Goal: Check status: Check status

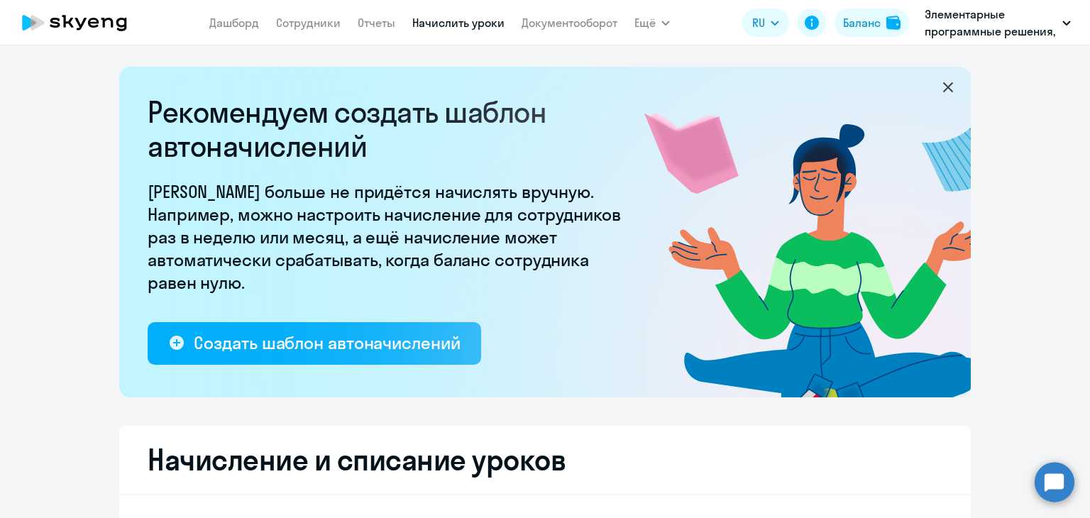
select select "10"
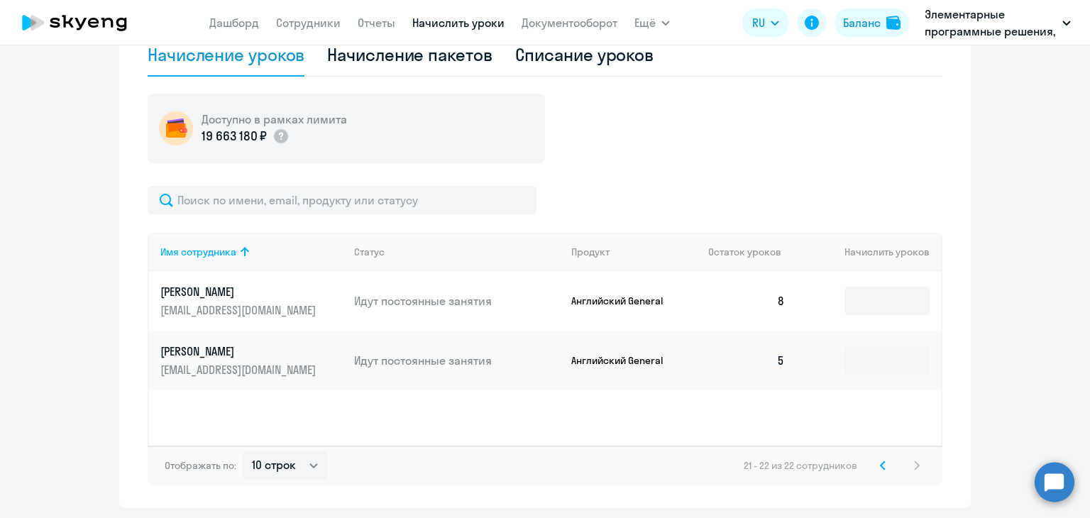
scroll to position [525, 0]
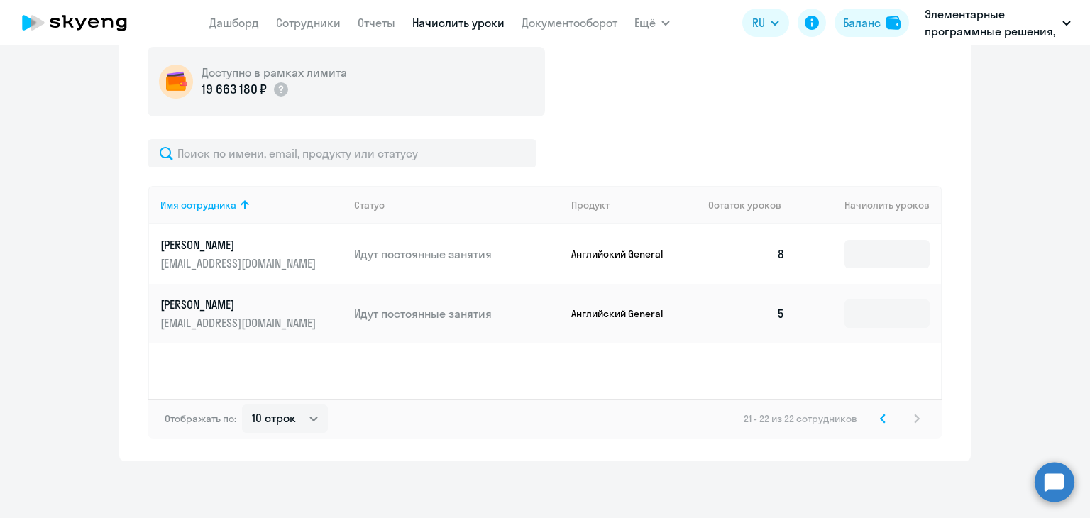
click at [880, 418] on icon at bounding box center [883, 419] width 6 height 10
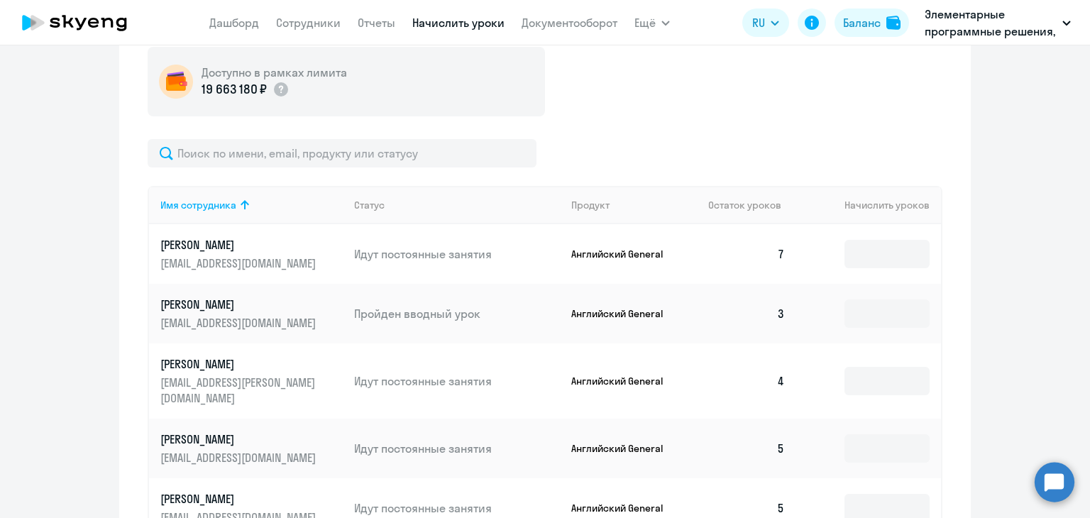
scroll to position [880, 0]
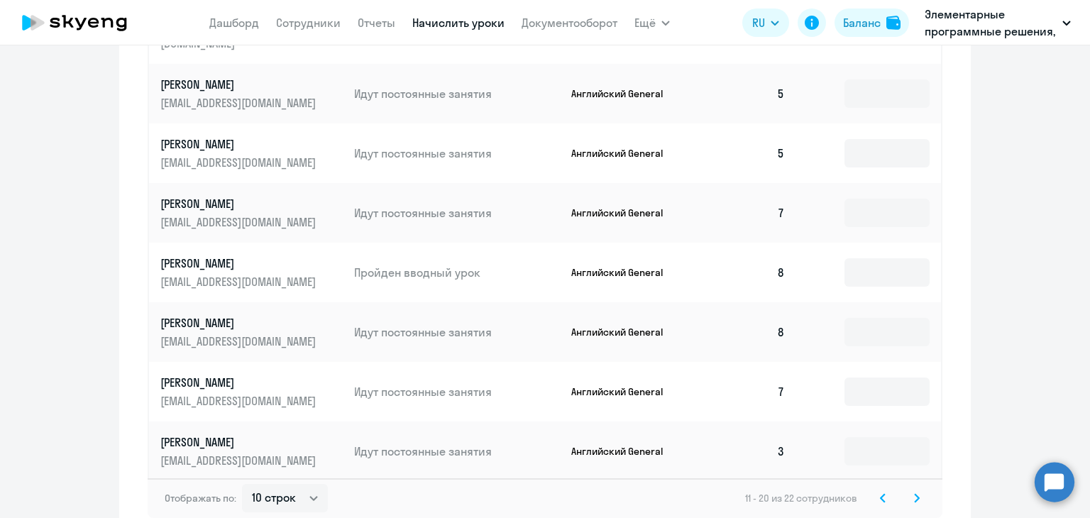
click at [874, 489] on svg-icon at bounding box center [882, 497] width 17 height 17
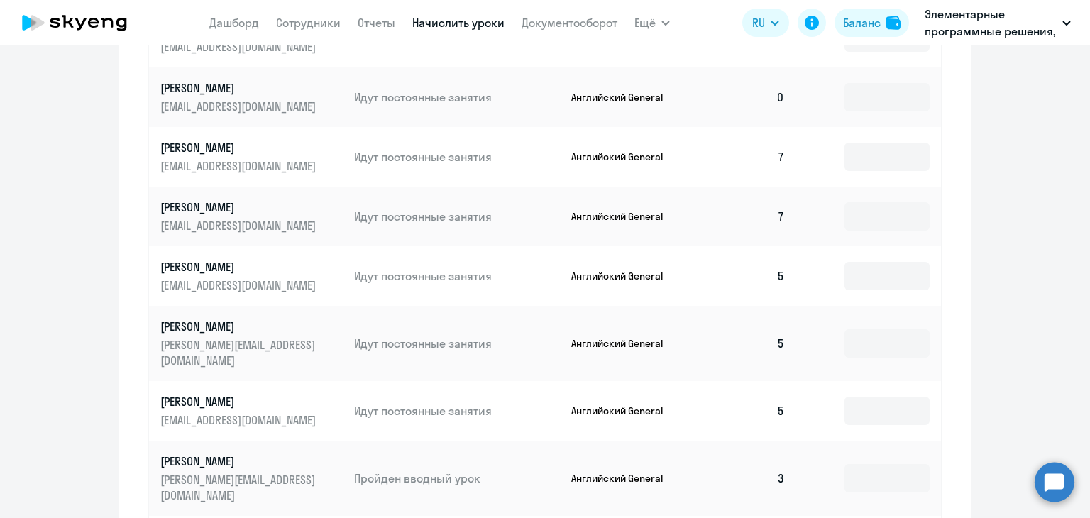
scroll to position [667, 0]
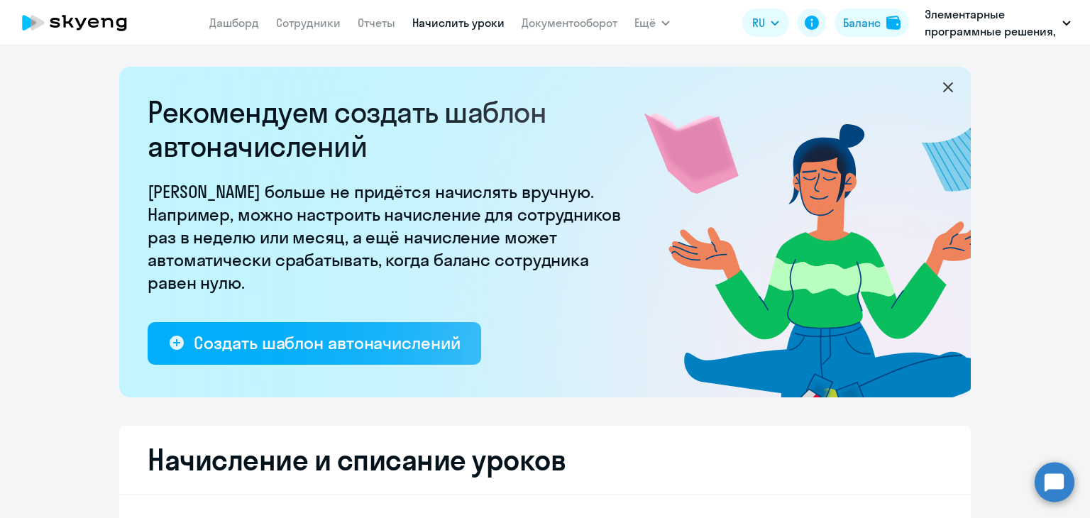
select select "10"
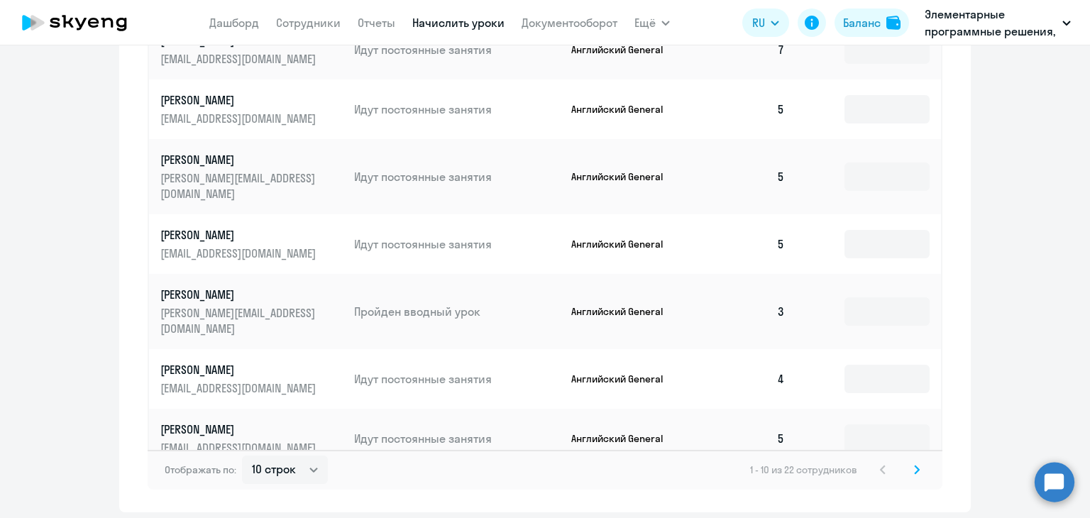
scroll to position [946, 0]
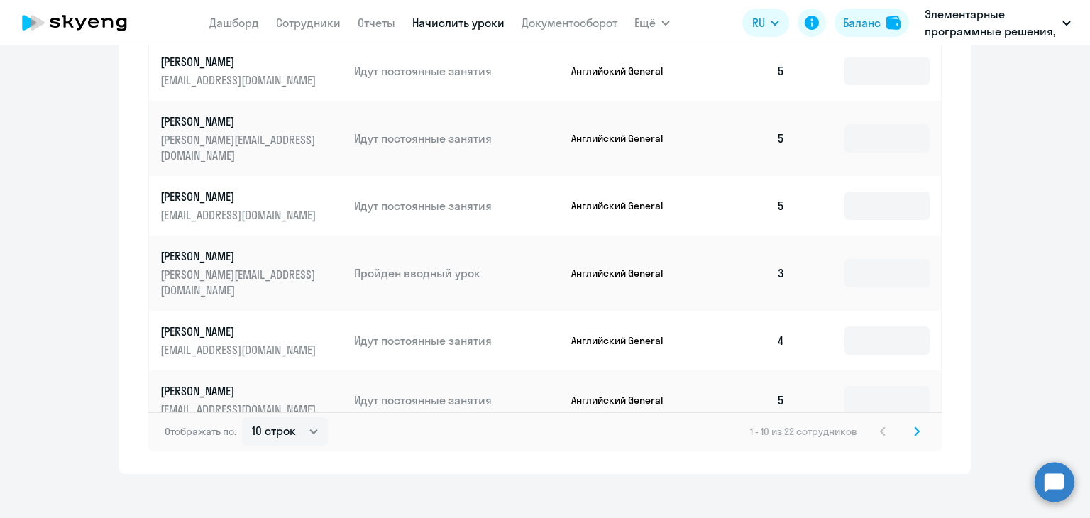
click at [914, 423] on svg-icon at bounding box center [916, 431] width 17 height 17
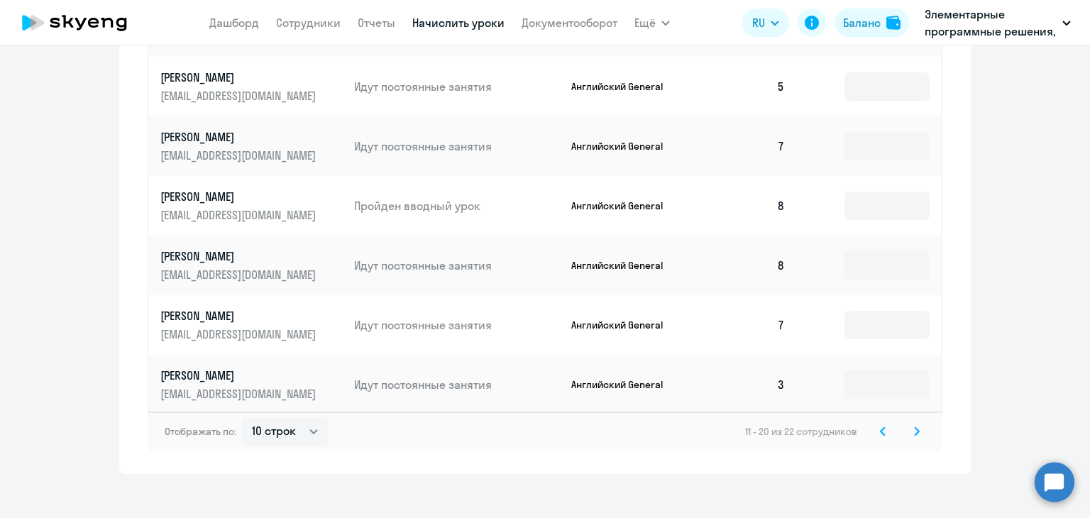
click at [908, 423] on svg-icon at bounding box center [916, 431] width 17 height 17
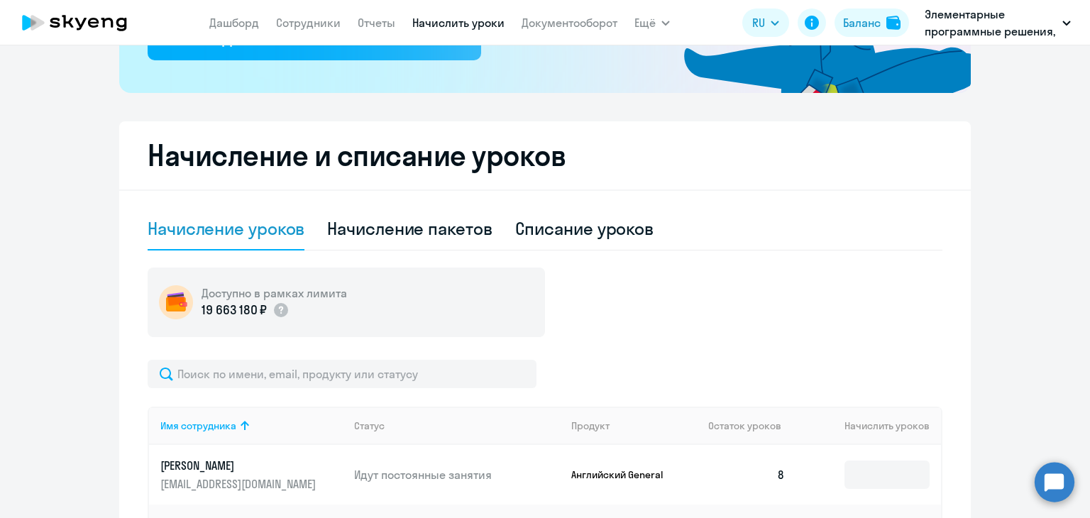
scroll to position [170, 0]
